Goal: Information Seeking & Learning: Stay updated

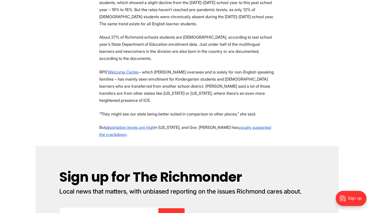
scroll to position [791, 0]
click at [306, 59] on section "Enrollment of multilingual students new to Richmond Public Schools has drastica…" at bounding box center [187, 63] width 374 height 1306
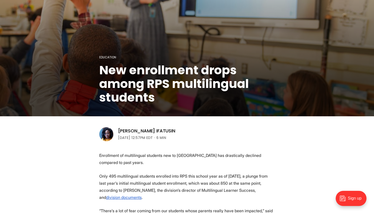
scroll to position [0, 0]
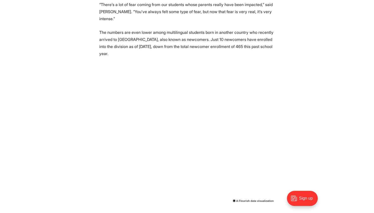
scroll to position [255, 0]
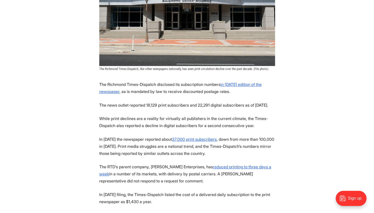
scroll to position [172, 0]
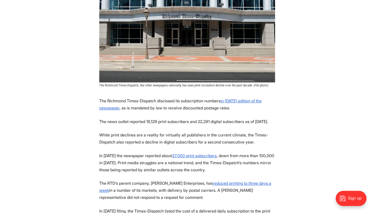
scroll to position [0, 0]
